Goal: Leave review/rating: Leave review/rating

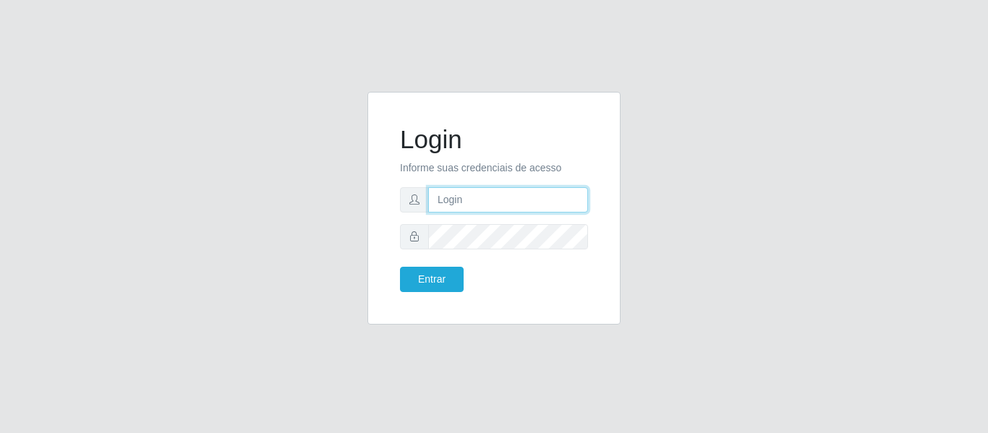
click at [469, 209] on input "text" at bounding box center [508, 199] width 160 height 25
type input "[PERSON_NAME][EMAIL_ADDRESS][DOMAIN_NAME]"
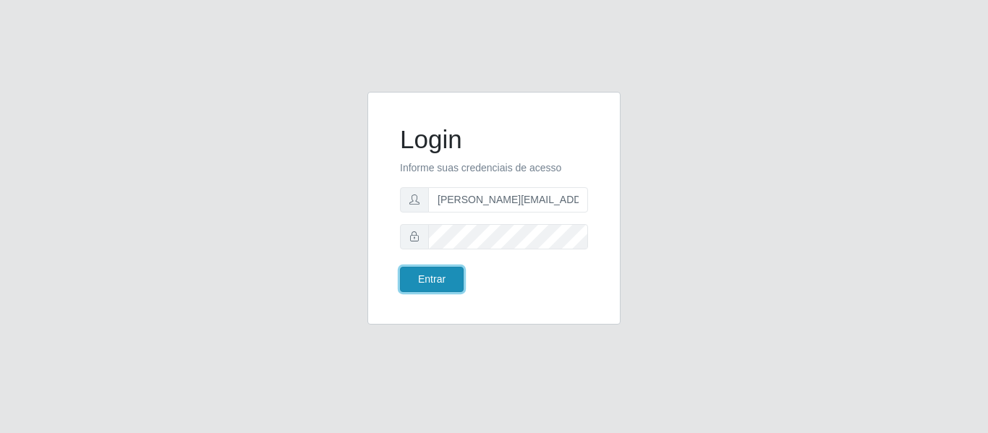
click at [453, 274] on button "Entrar" at bounding box center [432, 279] width 64 height 25
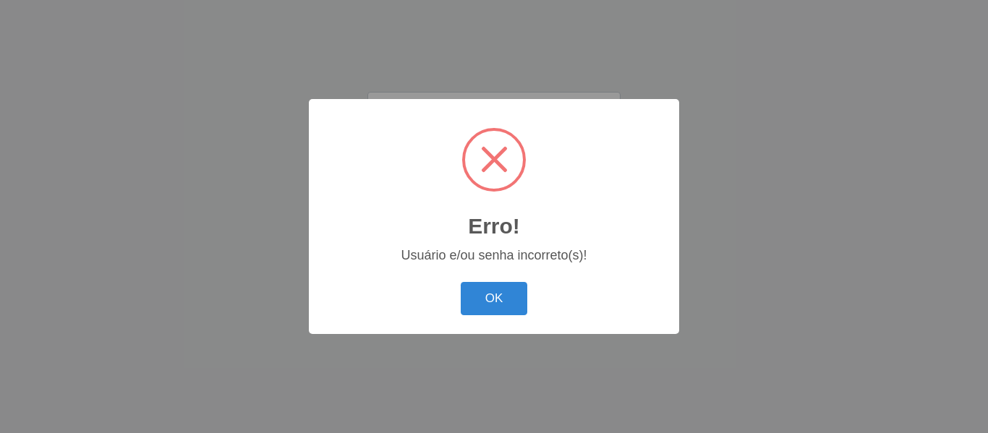
click at [437, 289] on div "OK Cancel" at bounding box center [493, 298] width 341 height 41
click at [483, 304] on button "OK" at bounding box center [494, 299] width 67 height 34
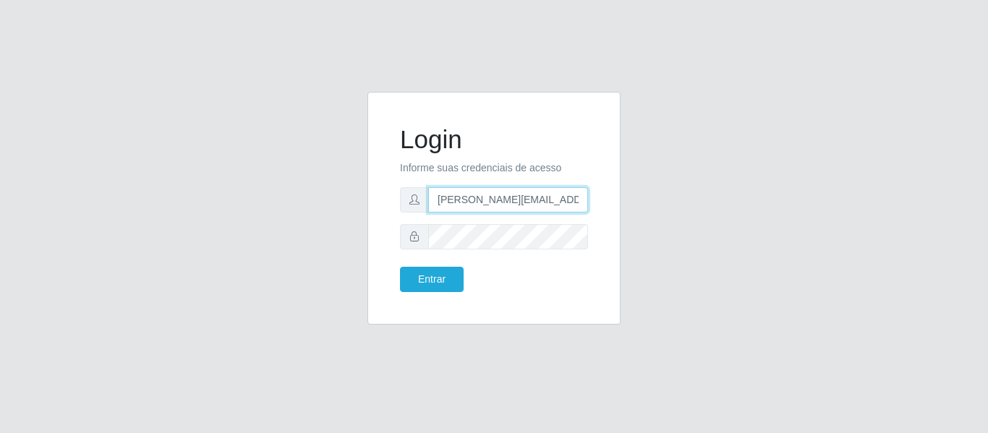
click at [585, 201] on input "[PERSON_NAME][EMAIL_ADDRESS][DOMAIN_NAME]" at bounding box center [508, 199] width 160 height 25
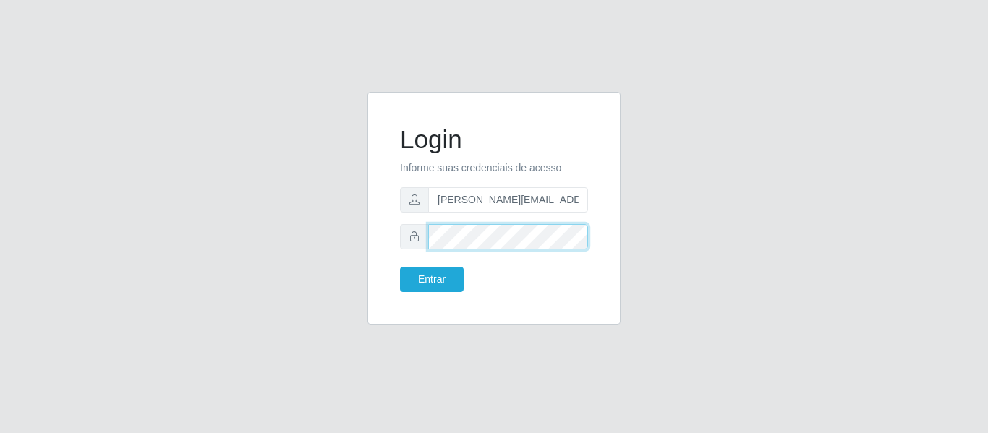
click at [400, 267] on button "Entrar" at bounding box center [432, 279] width 64 height 25
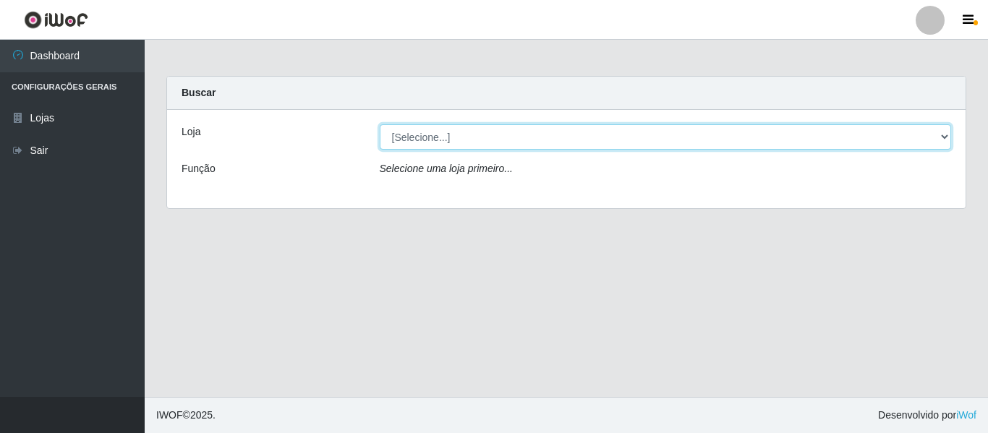
click at [946, 133] on select "[Selecione...] Hiper Queiroz - [GEOGRAPHIC_DATA]" at bounding box center [666, 136] width 572 height 25
select select "497"
click at [380, 124] on select "[Selecione...] Hiper Queiroz - [GEOGRAPHIC_DATA]" at bounding box center [666, 136] width 572 height 25
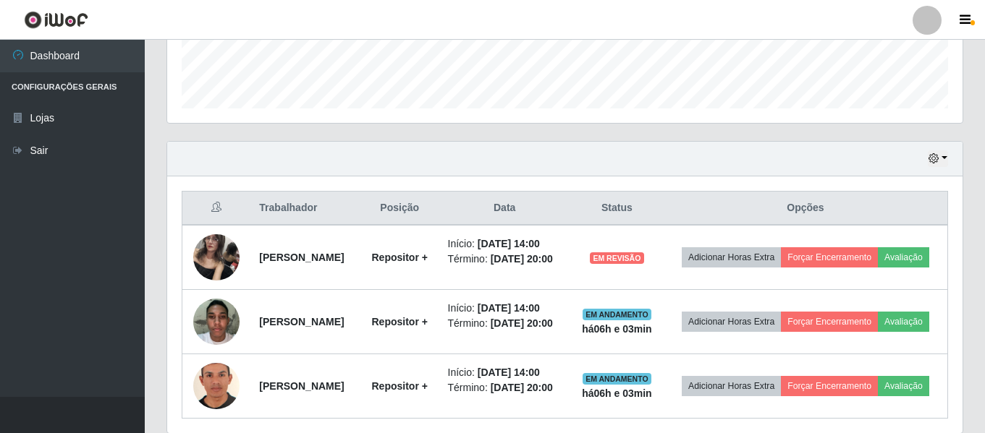
scroll to position [434, 0]
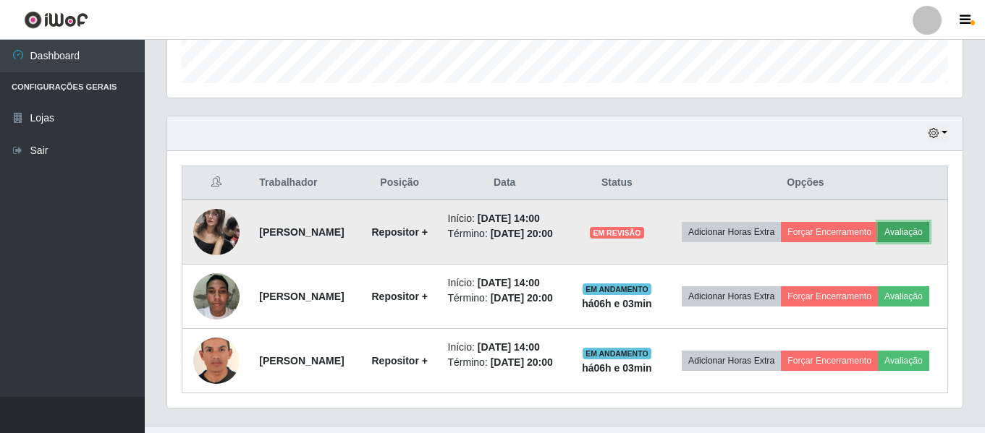
click at [878, 242] on button "Avaliação" at bounding box center [903, 232] width 51 height 20
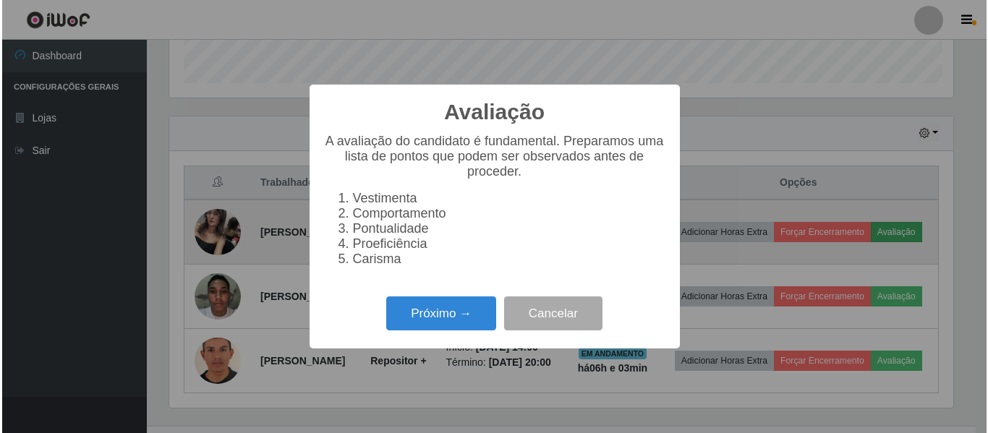
scroll to position [300, 788]
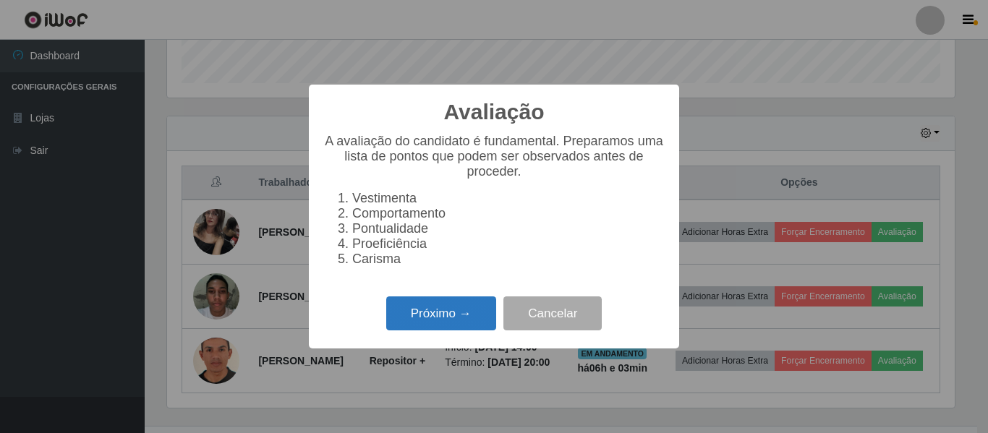
click at [443, 329] on button "Próximo →" at bounding box center [441, 314] width 110 height 34
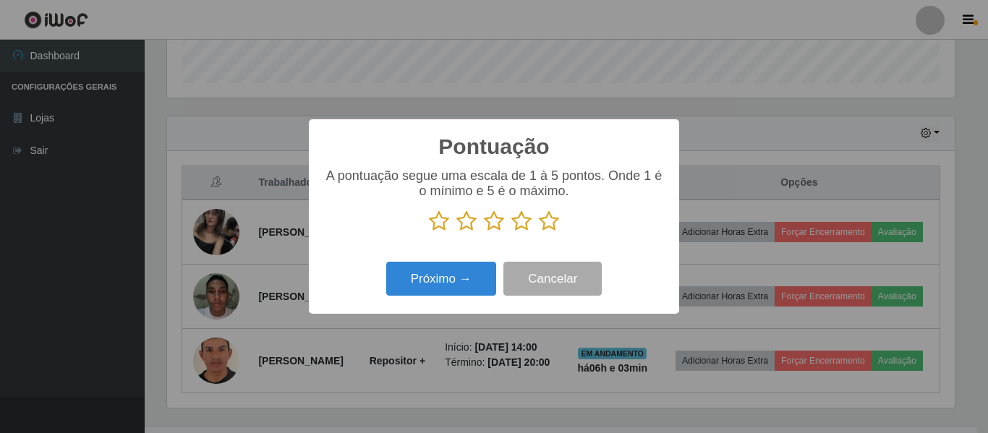
scroll to position [723122, 722635]
click at [438, 221] on icon at bounding box center [439, 222] width 20 height 22
click at [429, 232] on input "radio" at bounding box center [429, 232] width 0 height 0
click at [471, 229] on icon at bounding box center [466, 222] width 20 height 22
click at [456, 232] on input "radio" at bounding box center [456, 232] width 0 height 0
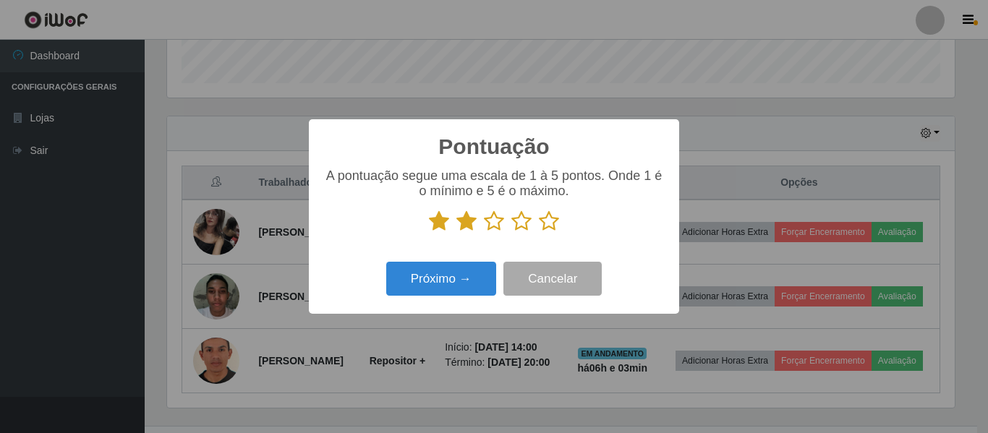
click at [493, 226] on icon at bounding box center [494, 222] width 20 height 22
click at [484, 232] on input "radio" at bounding box center [484, 232] width 0 height 0
click at [526, 220] on icon at bounding box center [521, 222] width 20 height 22
click at [511, 232] on input "radio" at bounding box center [511, 232] width 0 height 0
click at [546, 224] on icon at bounding box center [549, 222] width 20 height 22
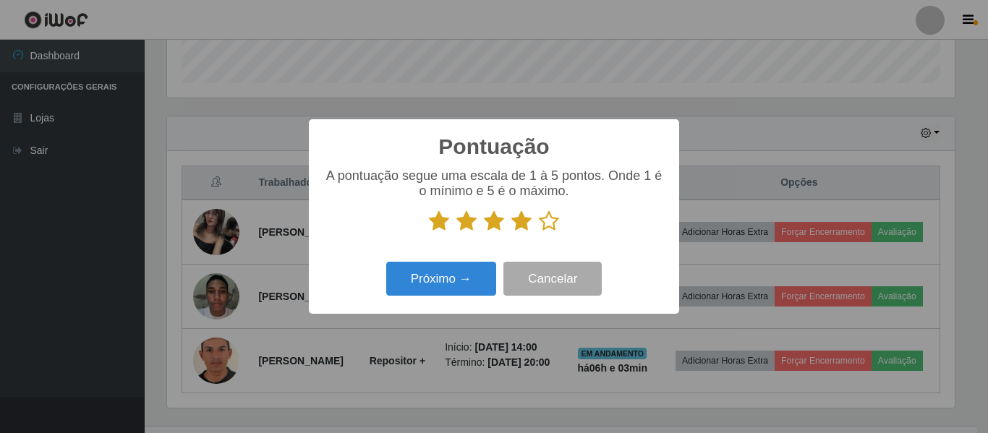
click at [539, 232] on input "radio" at bounding box center [539, 232] width 0 height 0
click at [471, 289] on button "Próximo →" at bounding box center [441, 279] width 110 height 34
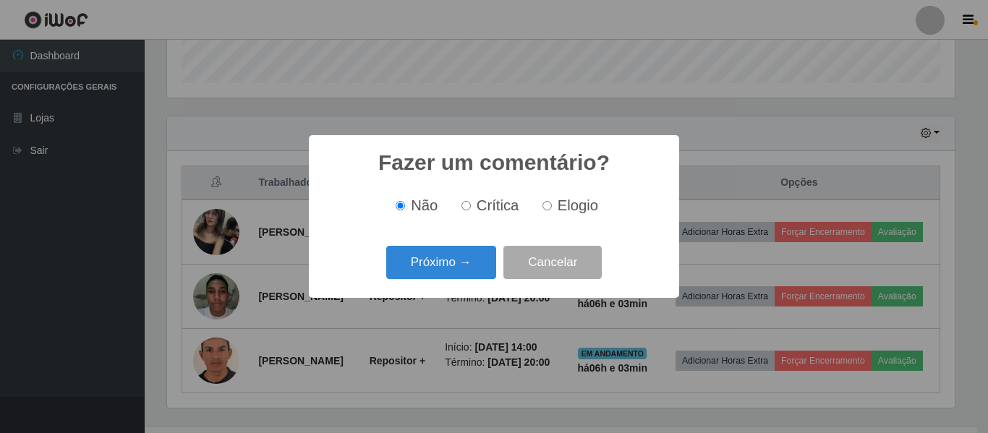
click at [556, 205] on label "Elogio" at bounding box center [567, 205] width 61 height 17
click at [552, 205] on input "Elogio" at bounding box center [547, 205] width 9 height 9
radio input "true"
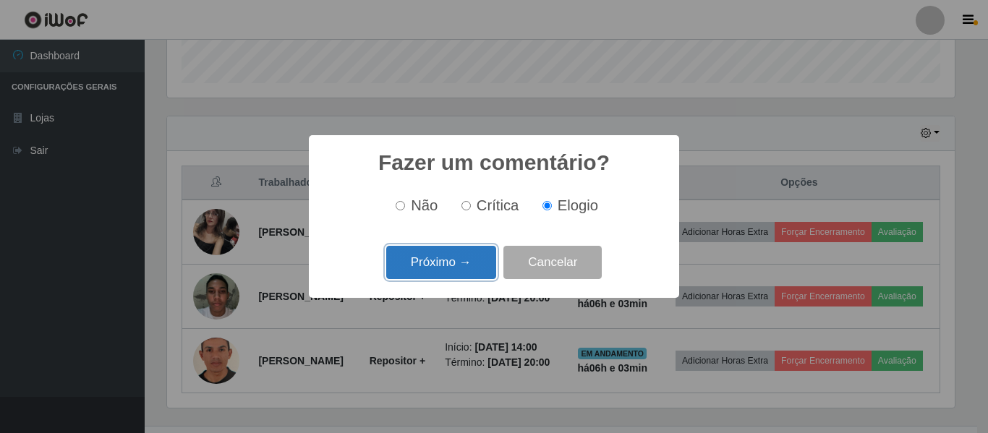
click at [472, 258] on button "Próximo →" at bounding box center [441, 263] width 110 height 34
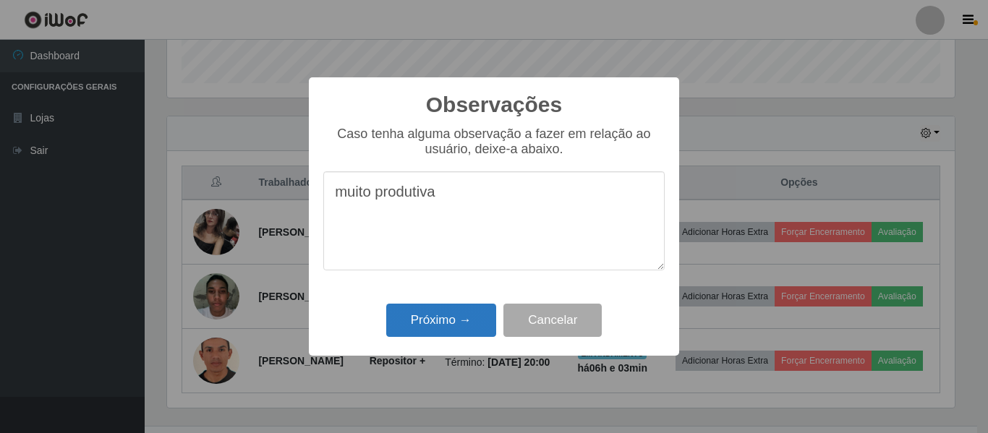
type textarea "muito produtiva"
click at [462, 326] on button "Próximo →" at bounding box center [441, 321] width 110 height 34
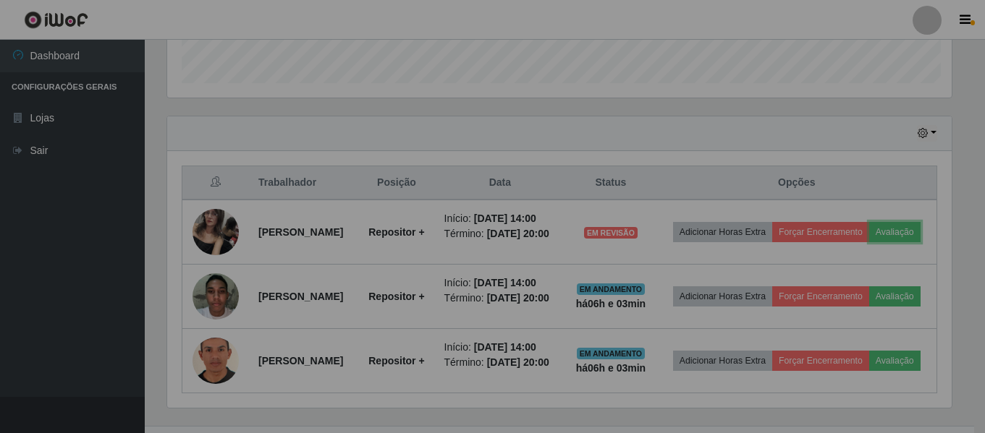
scroll to position [300, 795]
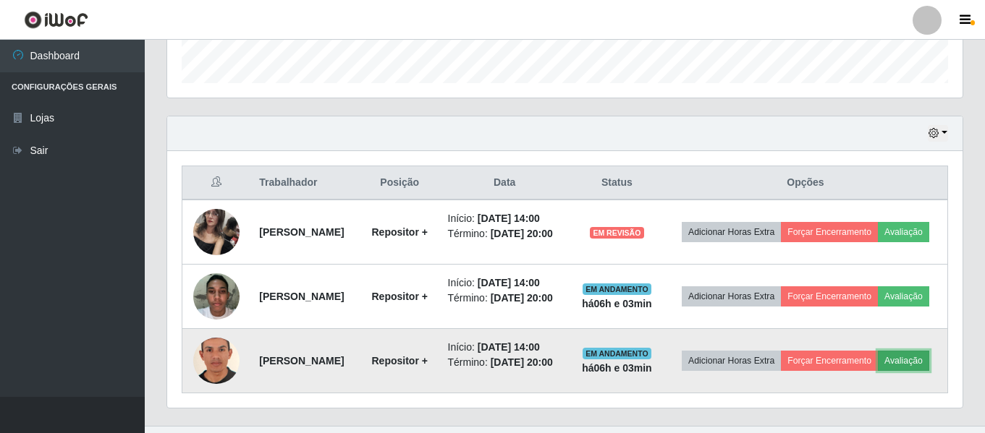
click at [878, 371] on button "Avaliação" at bounding box center [903, 361] width 51 height 20
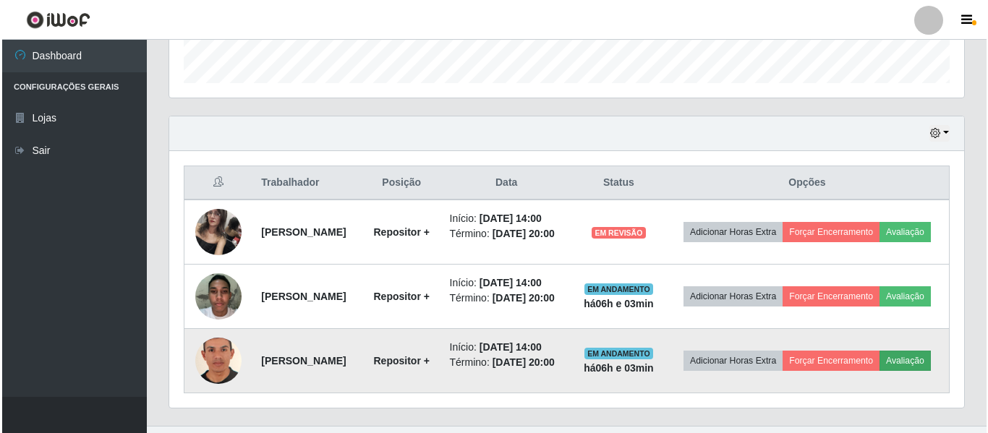
scroll to position [300, 788]
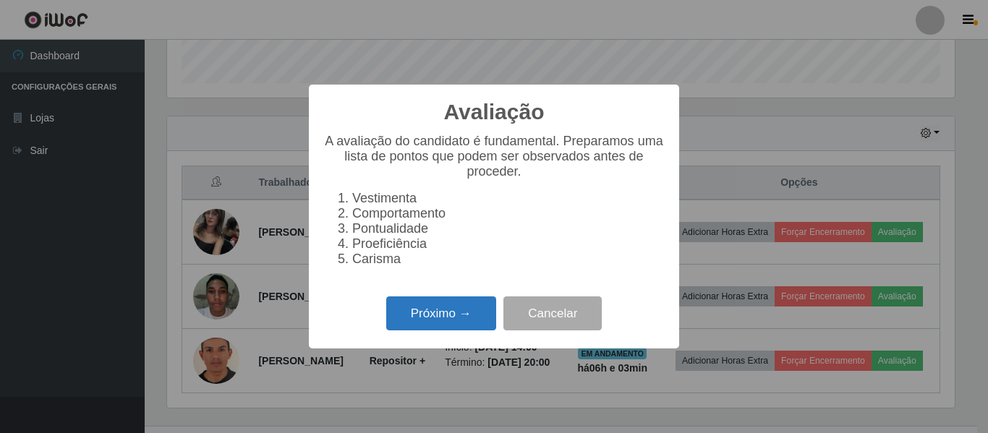
click at [447, 319] on button "Próximo →" at bounding box center [441, 314] width 110 height 34
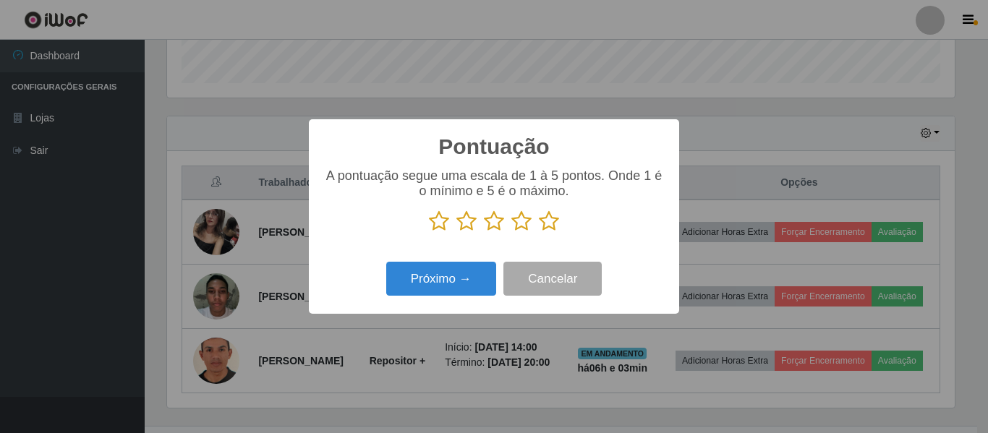
click at [443, 220] on icon at bounding box center [439, 222] width 20 height 22
click at [429, 232] on input "radio" at bounding box center [429, 232] width 0 height 0
click at [475, 227] on icon at bounding box center [466, 222] width 20 height 22
click at [456, 232] on input "radio" at bounding box center [456, 232] width 0 height 0
click at [490, 224] on icon at bounding box center [494, 222] width 20 height 22
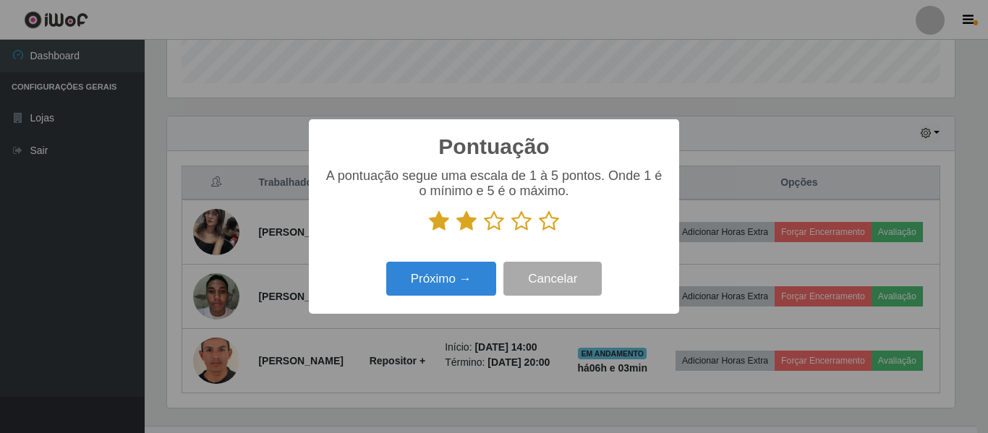
click at [484, 232] on input "radio" at bounding box center [484, 232] width 0 height 0
click at [519, 223] on icon at bounding box center [521, 222] width 20 height 22
click at [511, 232] on input "radio" at bounding box center [511, 232] width 0 height 0
click at [555, 227] on icon at bounding box center [549, 222] width 20 height 22
click at [539, 232] on input "radio" at bounding box center [539, 232] width 0 height 0
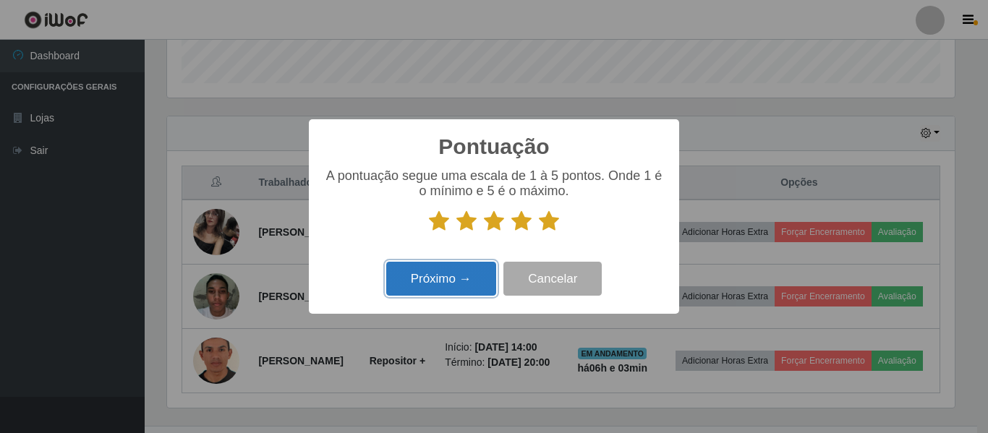
click at [451, 289] on button "Próximo →" at bounding box center [441, 279] width 110 height 34
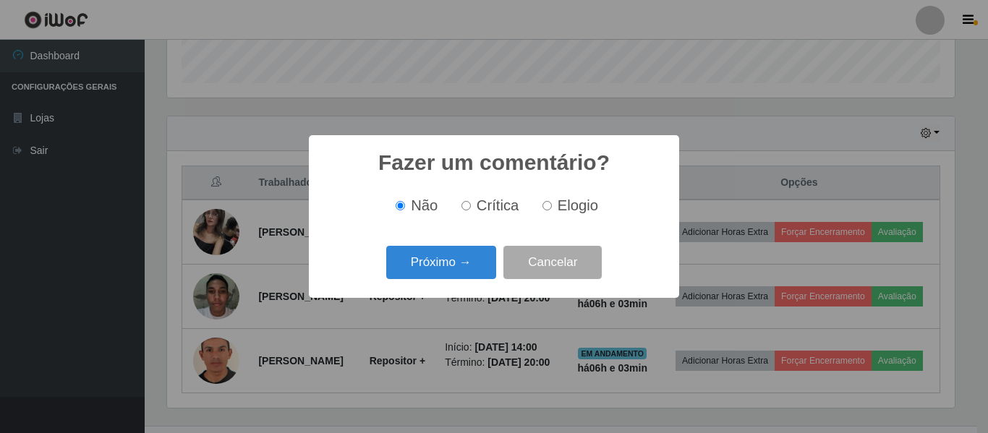
click at [550, 201] on label "Elogio" at bounding box center [567, 205] width 61 height 17
click at [550, 201] on input "Elogio" at bounding box center [547, 205] width 9 height 9
radio input "true"
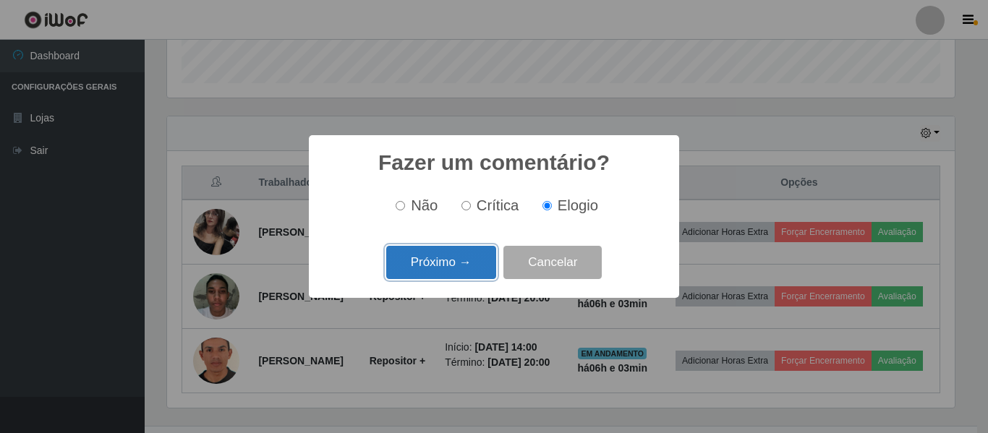
click at [453, 258] on button "Próximo →" at bounding box center [441, 263] width 110 height 34
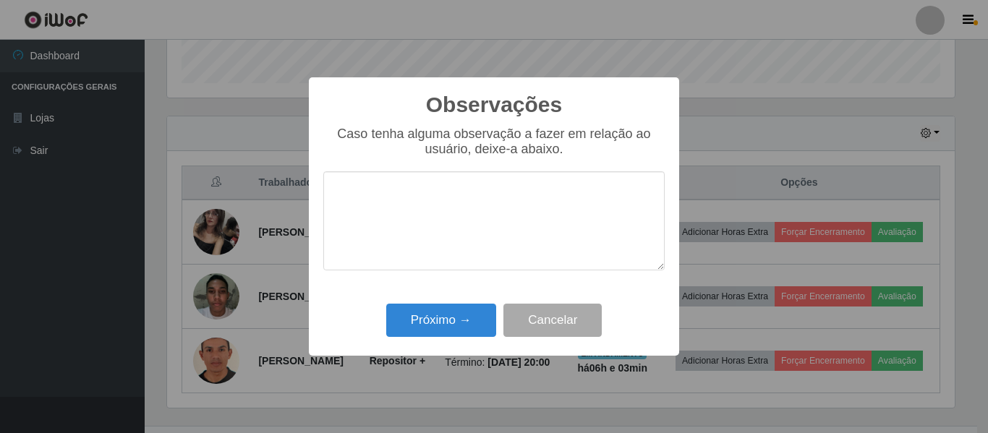
click at [425, 190] on textarea at bounding box center [493, 220] width 341 height 99
click at [368, 199] on textarea "muiyto produtivo" at bounding box center [493, 220] width 341 height 99
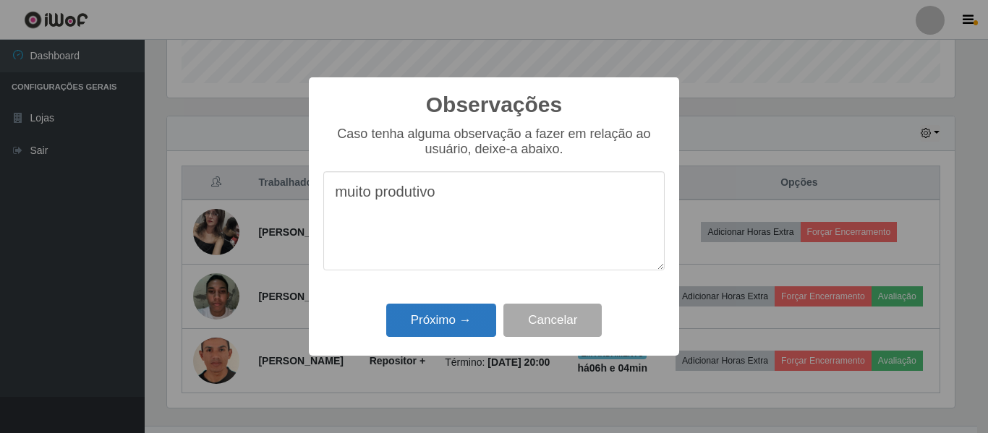
type textarea "muito produtivo"
click at [425, 328] on button "Próximo →" at bounding box center [441, 321] width 110 height 34
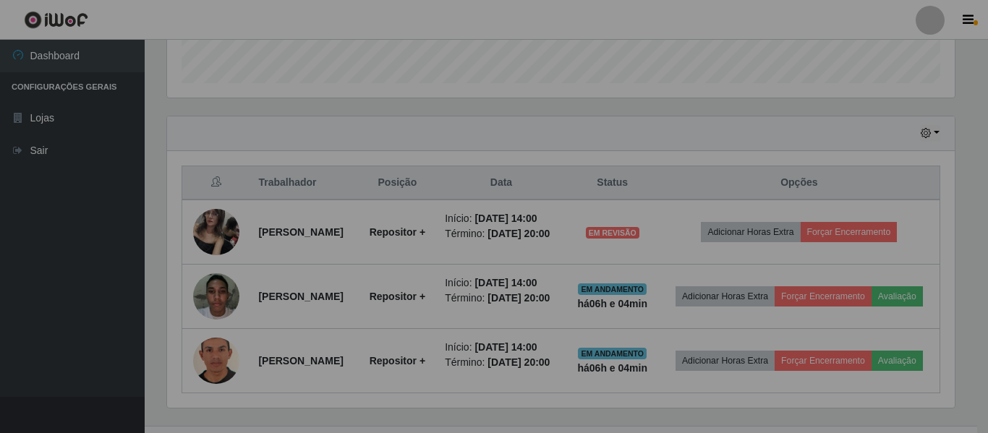
scroll to position [300, 795]
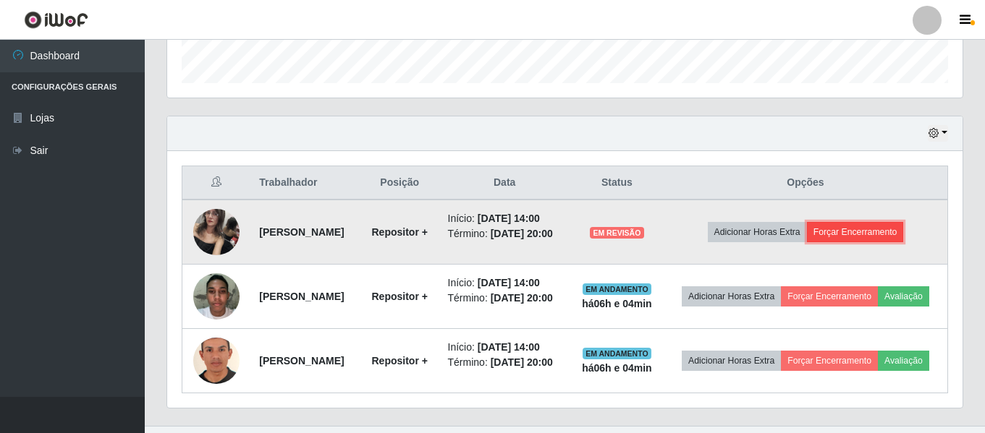
click at [886, 242] on button "Forçar Encerramento" at bounding box center [855, 232] width 97 height 20
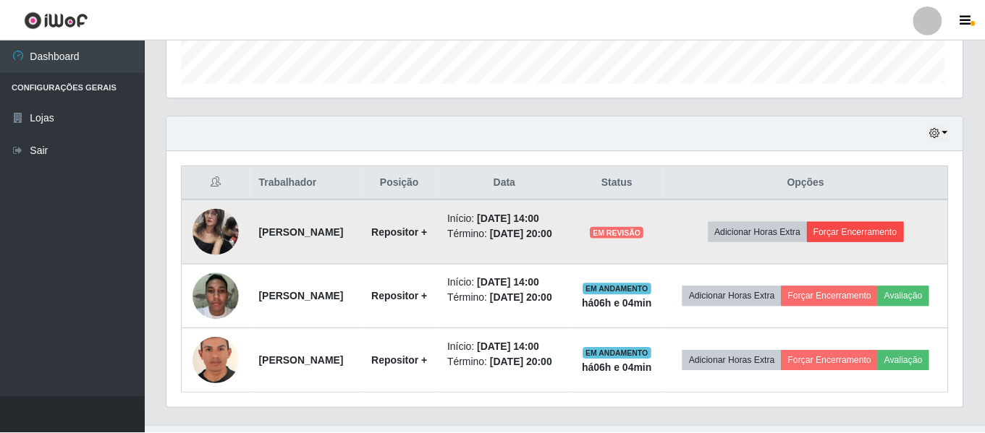
scroll to position [300, 788]
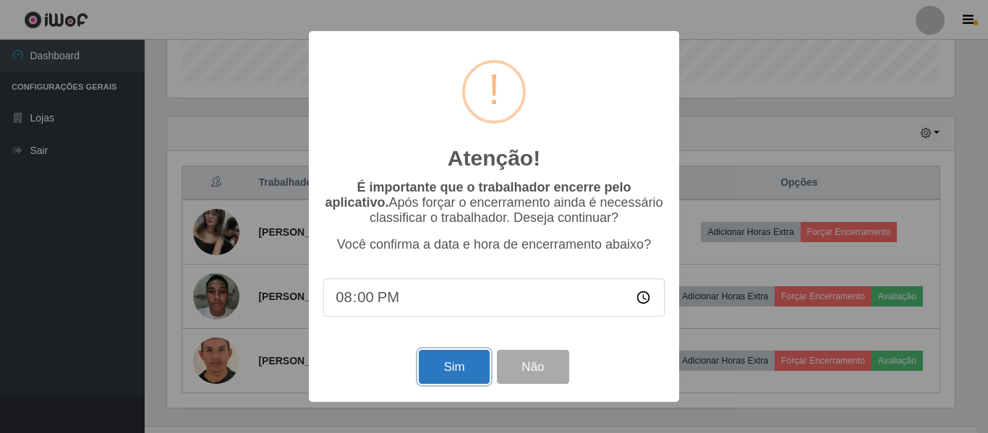
click at [471, 370] on button "Sim" at bounding box center [454, 367] width 70 height 34
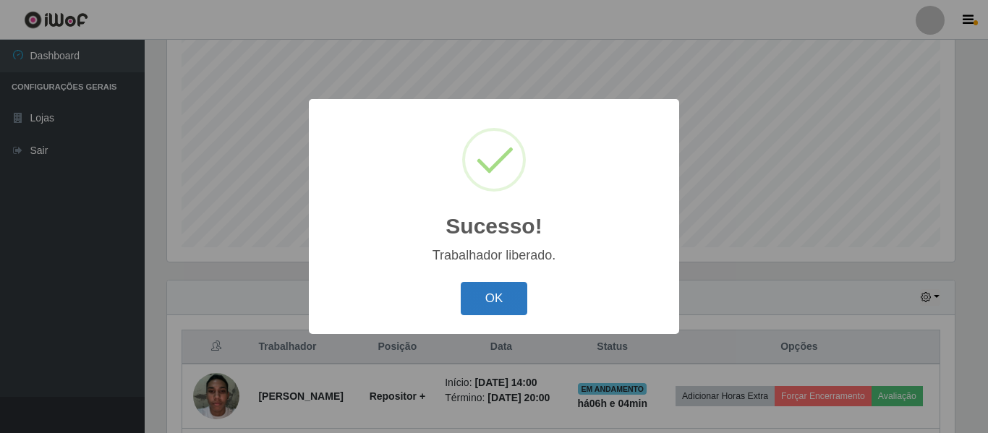
click at [509, 300] on button "OK" at bounding box center [494, 299] width 67 height 34
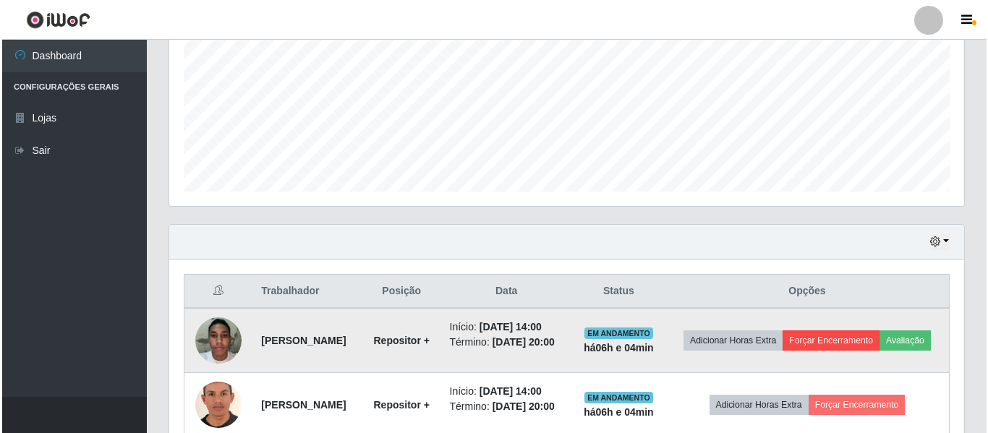
scroll to position [399, 0]
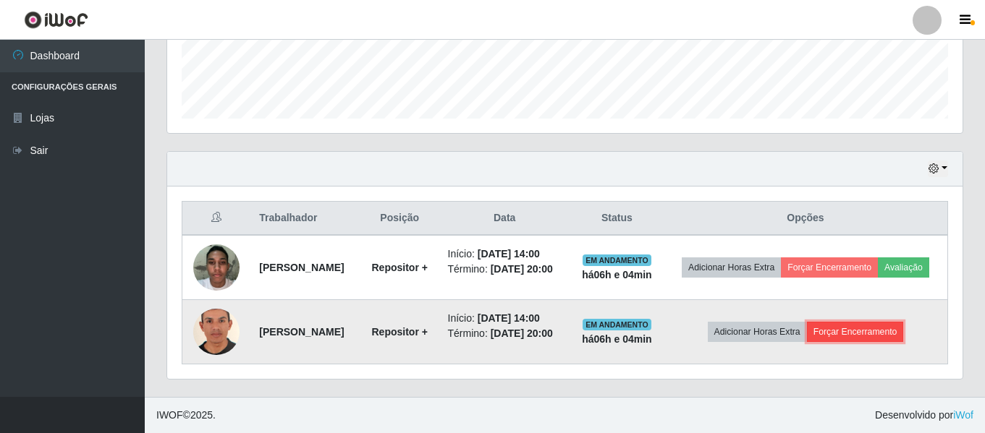
click at [836, 336] on button "Forçar Encerramento" at bounding box center [855, 332] width 97 height 20
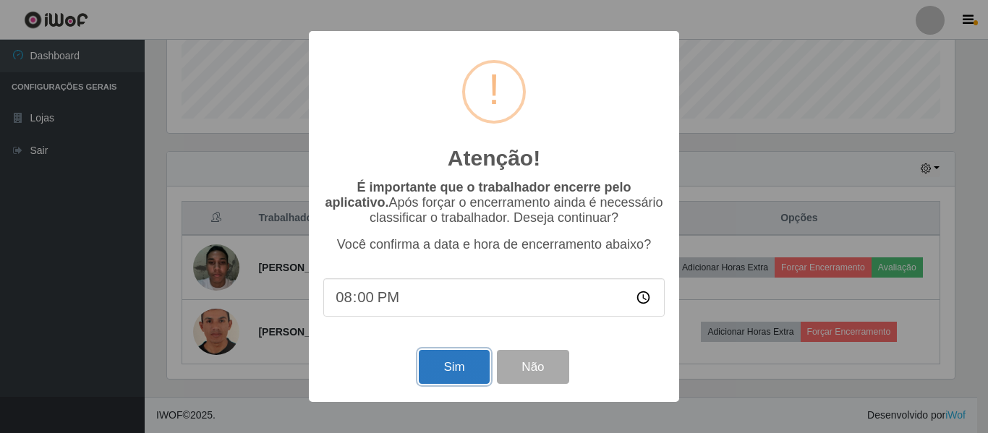
click at [470, 375] on button "Sim" at bounding box center [454, 367] width 70 height 34
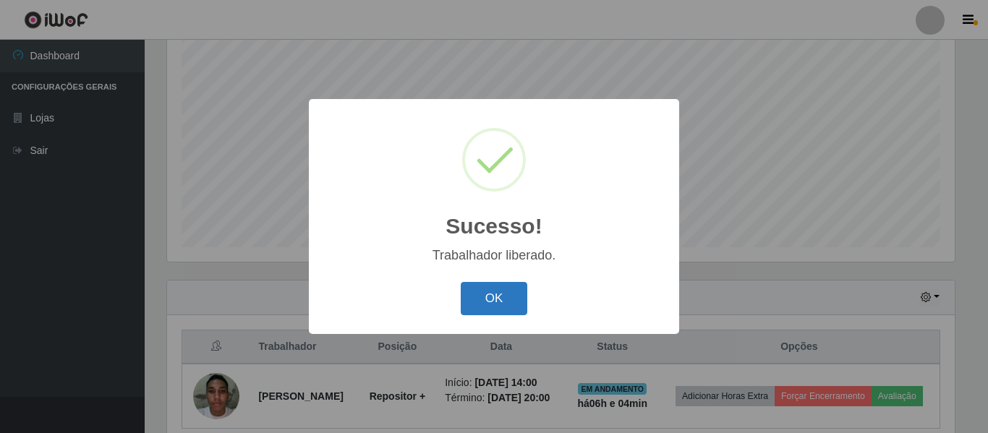
click at [501, 315] on button "OK" at bounding box center [494, 299] width 67 height 34
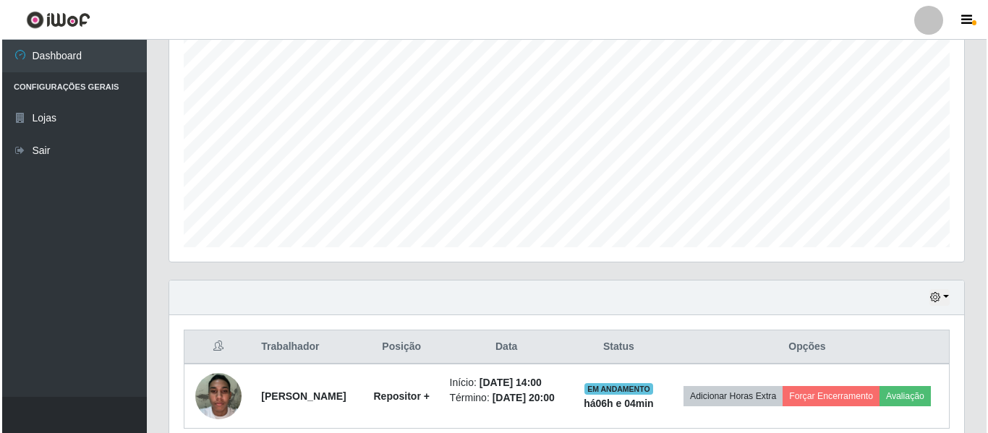
scroll to position [334, 0]
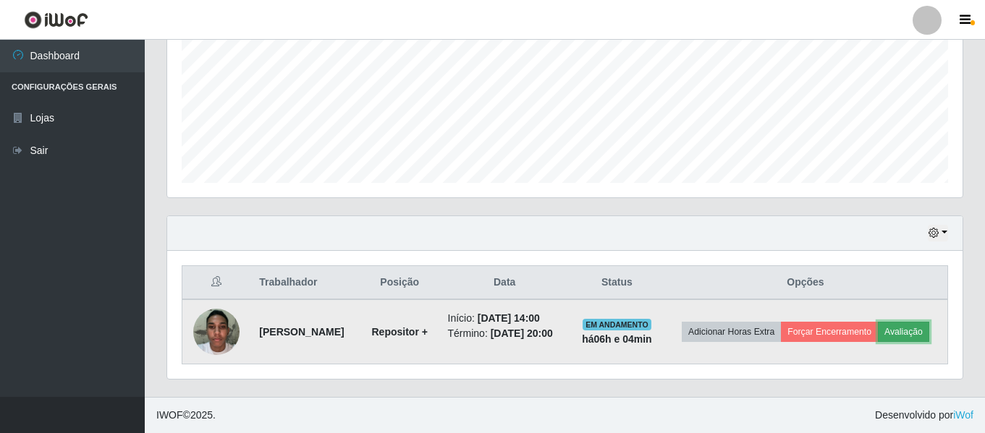
click at [892, 330] on button "Avaliação" at bounding box center [903, 332] width 51 height 20
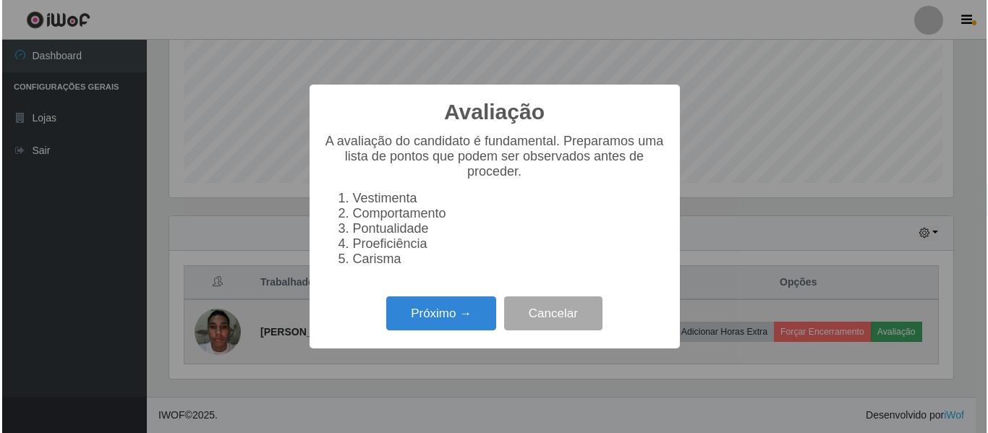
scroll to position [0, 0]
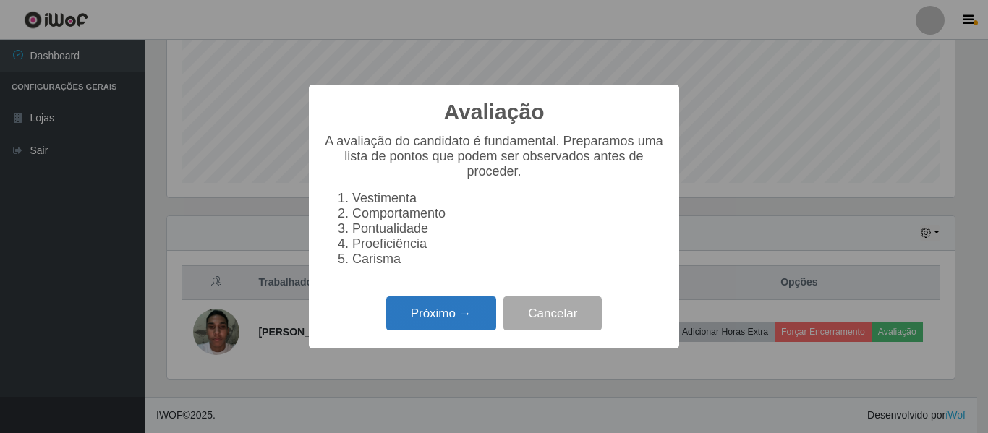
click at [448, 326] on button "Próximo →" at bounding box center [441, 314] width 110 height 34
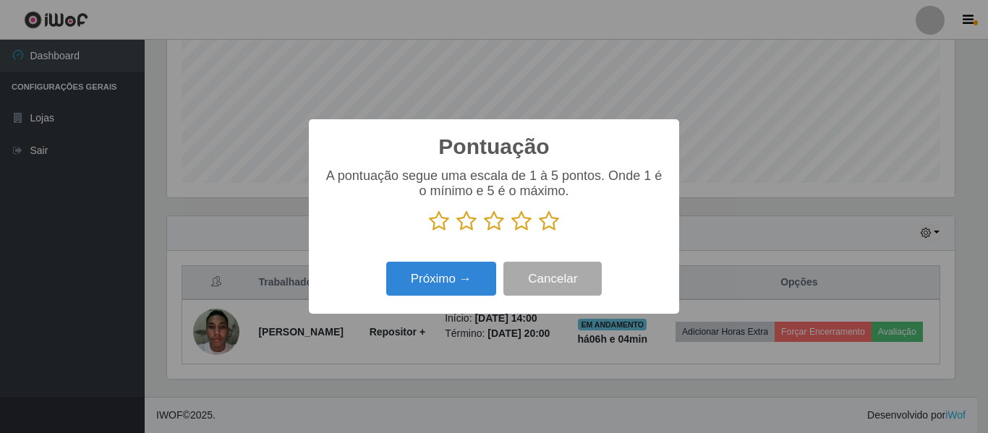
click at [434, 228] on icon at bounding box center [439, 222] width 20 height 22
click at [429, 232] on input "radio" at bounding box center [429, 232] width 0 height 0
click at [469, 229] on icon at bounding box center [466, 222] width 20 height 22
click at [456, 232] on input "radio" at bounding box center [456, 232] width 0 height 0
click at [490, 226] on icon at bounding box center [494, 222] width 20 height 22
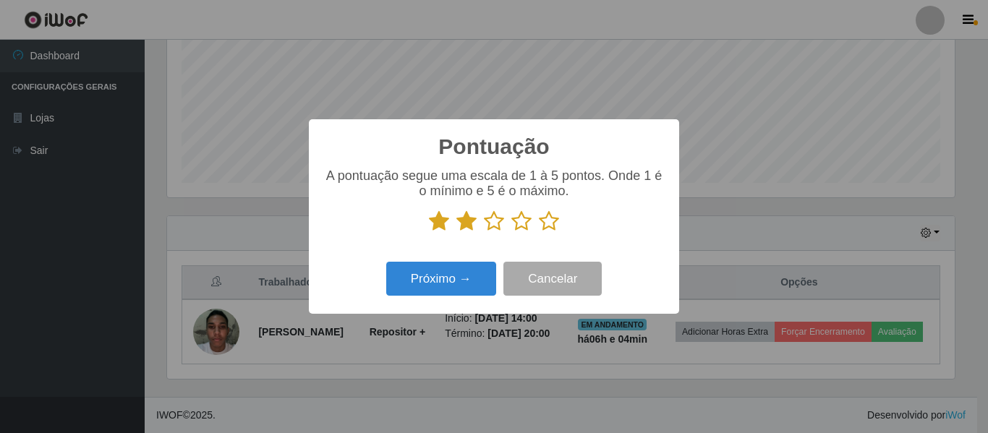
click at [484, 232] on input "radio" at bounding box center [484, 232] width 0 height 0
click at [520, 222] on icon at bounding box center [521, 222] width 20 height 22
click at [511, 232] on input "radio" at bounding box center [511, 232] width 0 height 0
click at [550, 226] on icon at bounding box center [549, 222] width 20 height 22
click at [539, 232] on input "radio" at bounding box center [539, 232] width 0 height 0
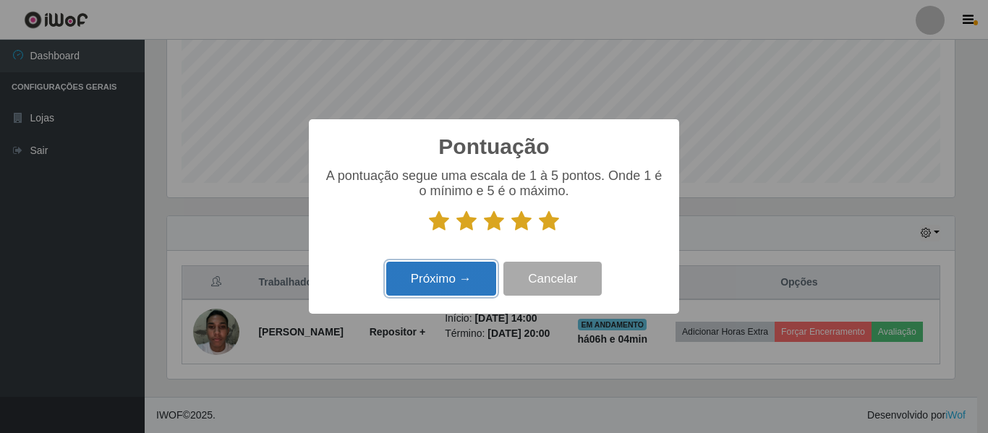
click at [473, 278] on button "Próximo →" at bounding box center [441, 279] width 110 height 34
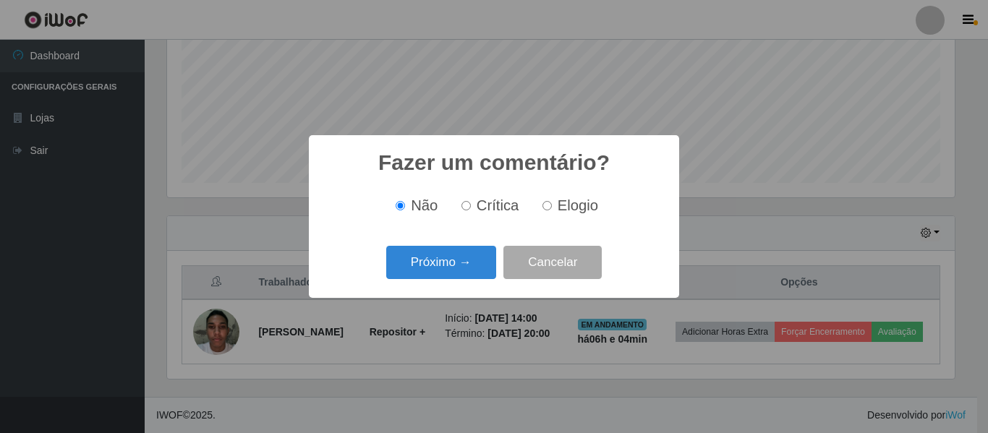
click at [548, 203] on input "Elogio" at bounding box center [547, 205] width 9 height 9
radio input "true"
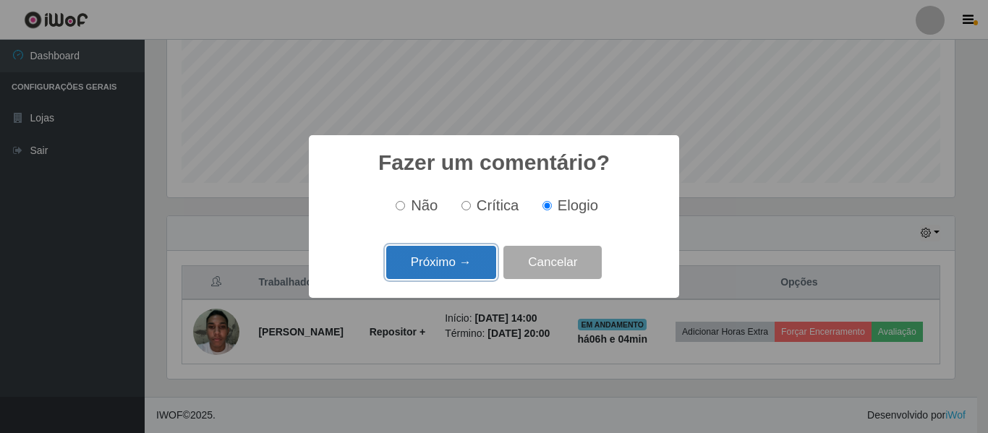
click at [441, 261] on button "Próximo →" at bounding box center [441, 263] width 110 height 34
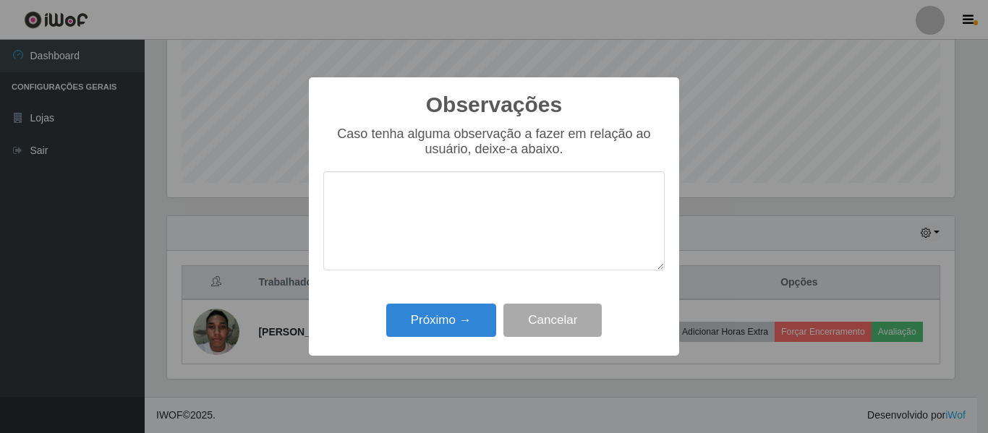
click at [394, 204] on textarea at bounding box center [493, 220] width 341 height 99
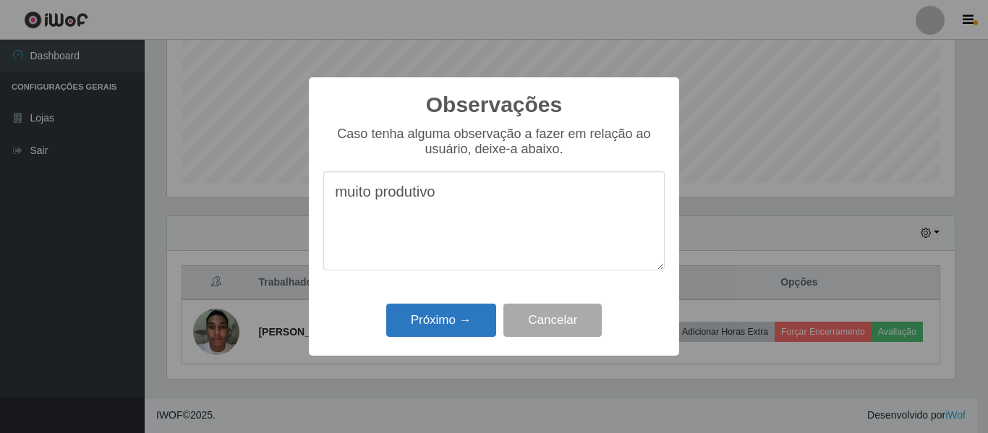
type textarea "muito produtivo"
click at [433, 325] on button "Próximo →" at bounding box center [441, 321] width 110 height 34
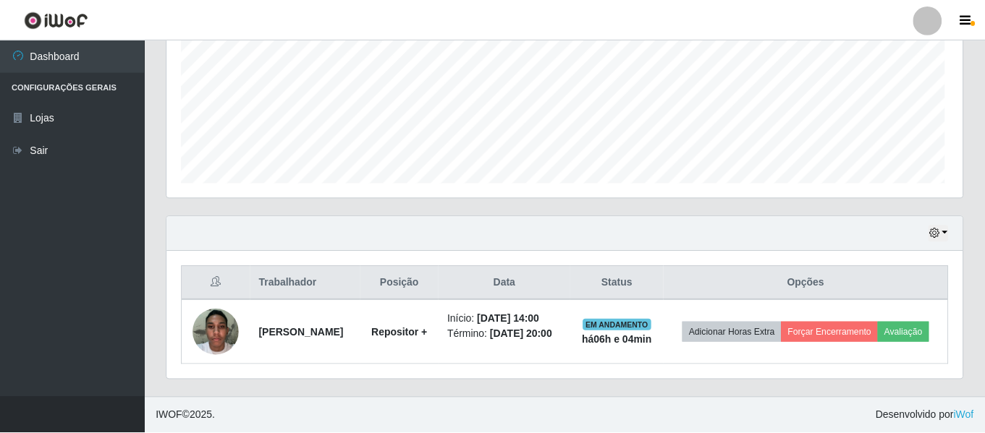
scroll to position [723122, 722627]
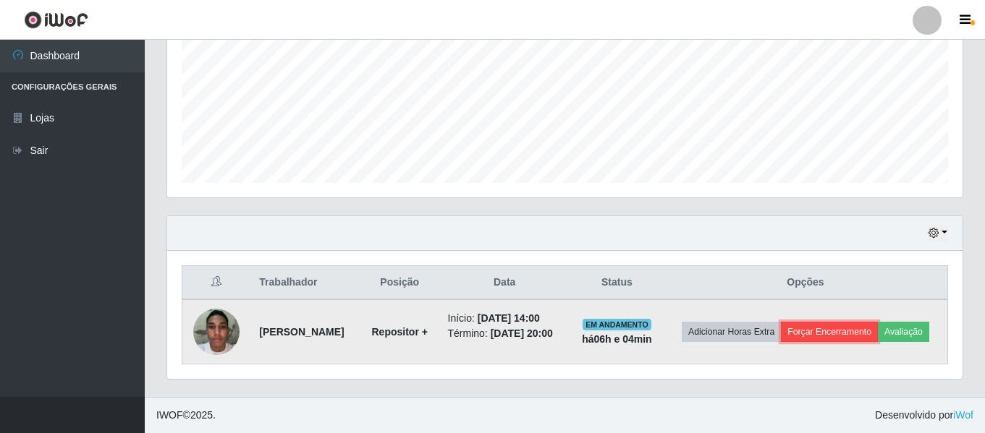
click at [840, 328] on button "Forçar Encerramento" at bounding box center [829, 332] width 97 height 20
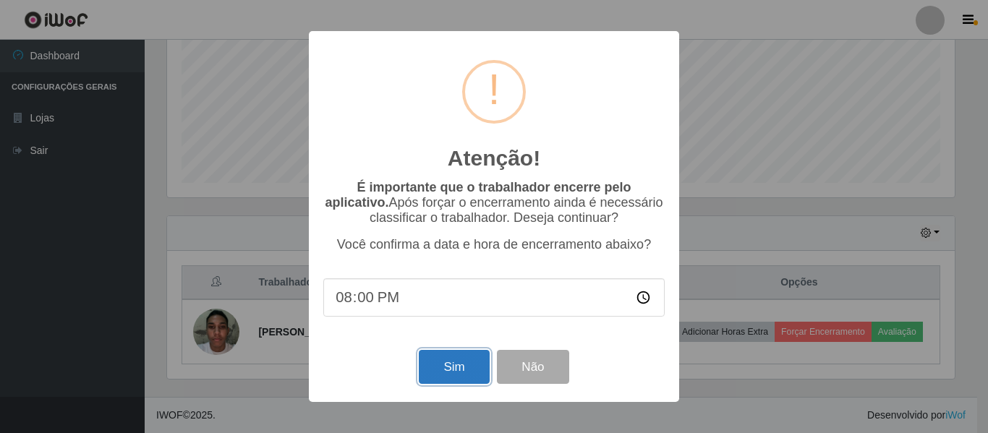
click at [430, 371] on button "Sim" at bounding box center [454, 367] width 70 height 34
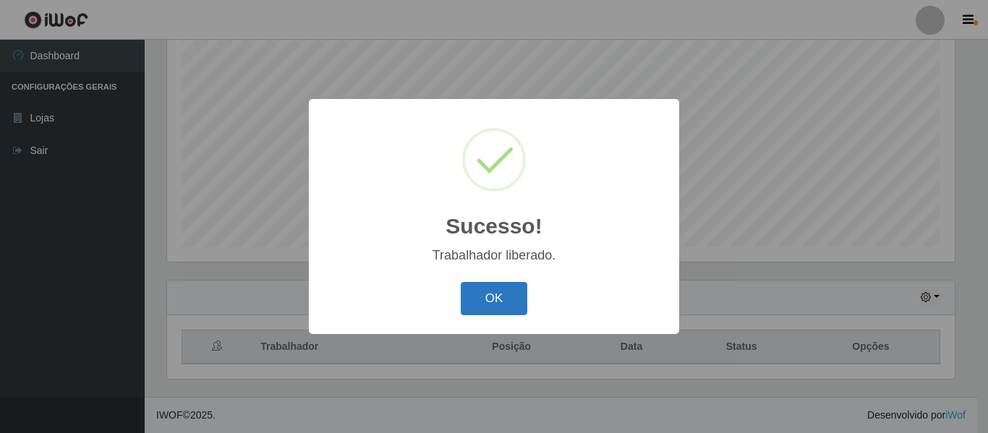
click at [473, 307] on button "OK" at bounding box center [494, 299] width 67 height 34
